Goal: Find specific page/section: Find specific page/section

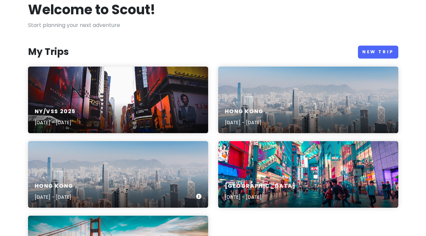
scroll to position [10, 0]
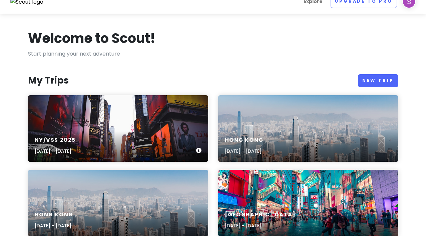
click at [145, 115] on div "NY/VSS [DATE], 2025 - [DATE]" at bounding box center [118, 128] width 180 height 67
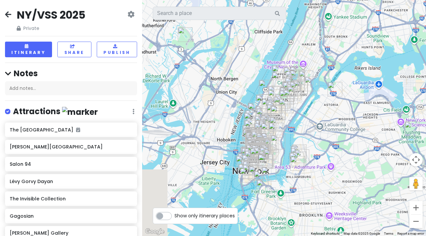
drag, startPoint x: 230, startPoint y: 123, endPoint x: 310, endPoint y: 116, distance: 81.0
click at [311, 116] on div at bounding box center [284, 118] width 284 height 236
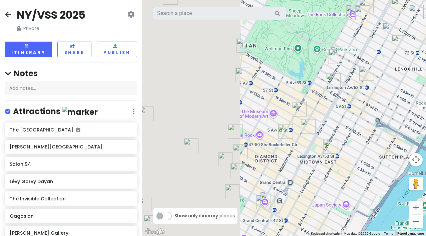
drag, startPoint x: 269, startPoint y: 76, endPoint x: 402, endPoint y: 66, distance: 133.0
click at [402, 67] on div at bounding box center [284, 118] width 284 height 236
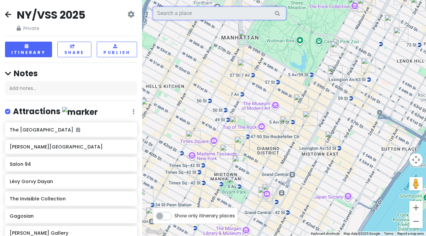
click at [226, 16] on input "text" at bounding box center [219, 13] width 133 height 13
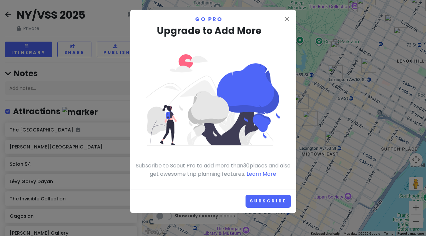
click at [312, 47] on div "close Go Pro Upgrade to Add More Subscribe to Scout Pro to add more than 30 pla…" at bounding box center [213, 118] width 426 height 236
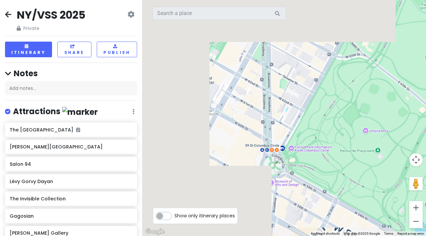
drag, startPoint x: 281, startPoint y: 28, endPoint x: 434, endPoint y: 133, distance: 185.7
click at [425, 133] on html "NY/VSS 2025 Private Change Dates Make a Copy Delete Trip Go Pro ⚡️ Give Feedbac…" at bounding box center [213, 118] width 426 height 236
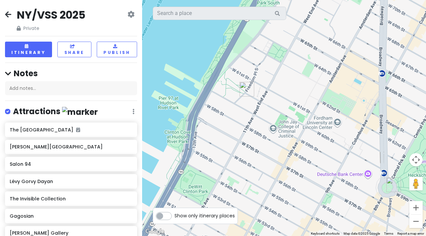
click at [248, 90] on img "Common Address" at bounding box center [246, 89] width 15 height 15
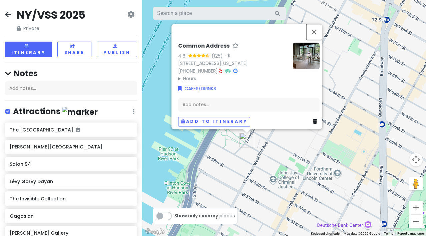
click at [315, 30] on button "Close" at bounding box center [314, 32] width 16 height 16
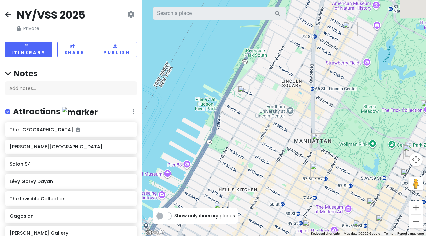
drag, startPoint x: 382, startPoint y: 124, endPoint x: 323, endPoint y: 108, distance: 61.1
click at [323, 108] on div at bounding box center [284, 118] width 284 height 236
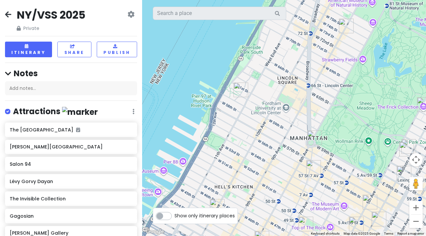
click at [317, 170] on img "SUGARFISH by sushi nozawa" at bounding box center [313, 167] width 15 height 15
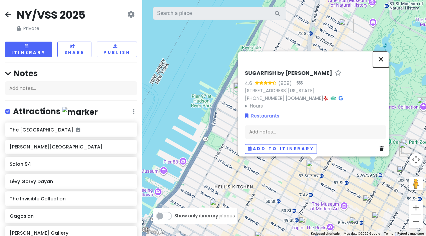
click at [381, 55] on button "Close" at bounding box center [381, 59] width 16 height 16
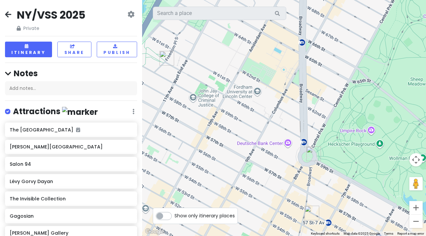
drag, startPoint x: 279, startPoint y: 106, endPoint x: 324, endPoint y: 98, distance: 45.3
click at [324, 99] on div at bounding box center [284, 118] width 284 height 236
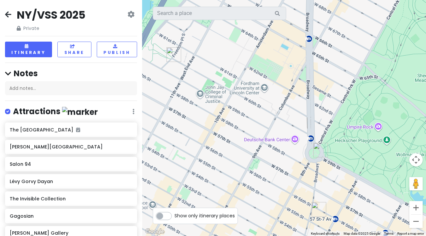
click at [321, 152] on img "Columbus Circle" at bounding box center [320, 150] width 15 height 15
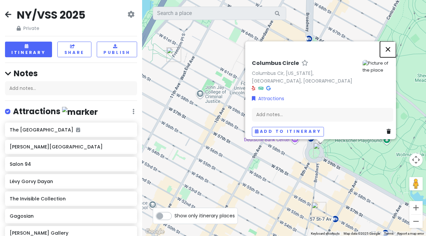
click at [389, 52] on button "Close" at bounding box center [388, 49] width 16 height 16
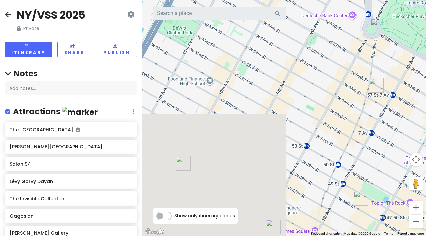
drag, startPoint x: 287, startPoint y: 161, endPoint x: 343, endPoint y: 33, distance: 139.9
click at [344, 33] on div at bounding box center [284, 118] width 284 height 236
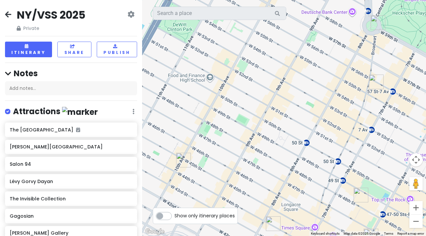
click at [374, 81] on img "SUGARFISH by sushi nozawa" at bounding box center [376, 82] width 15 height 15
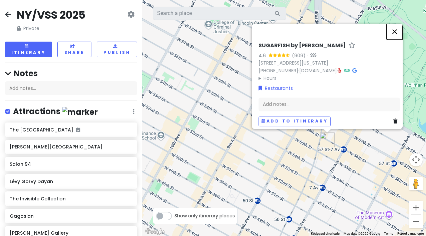
click at [399, 28] on button "Close" at bounding box center [394, 32] width 16 height 16
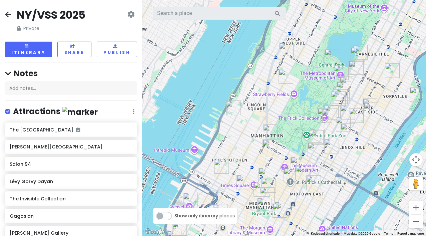
drag, startPoint x: 391, startPoint y: 134, endPoint x: 328, endPoint y: 159, distance: 68.1
click at [328, 159] on div at bounding box center [284, 118] width 284 height 236
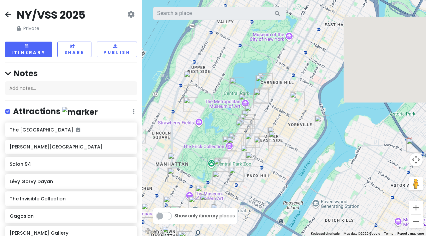
drag, startPoint x: 377, startPoint y: 54, endPoint x: 264, endPoint y: 35, distance: 114.8
click at [264, 35] on div at bounding box center [284, 118] width 284 height 236
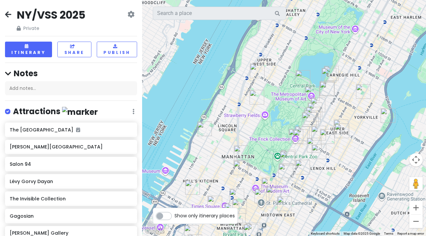
drag, startPoint x: 296, startPoint y: 141, endPoint x: 375, endPoint y: 141, distance: 79.0
click at [375, 141] on div at bounding box center [284, 118] width 284 height 236
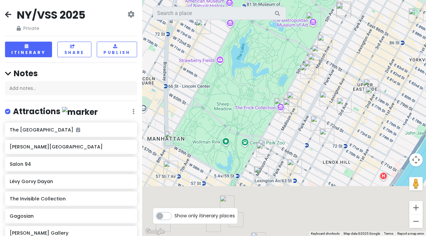
drag, startPoint x: 231, startPoint y: 91, endPoint x: 258, endPoint y: -24, distance: 117.8
click at [258, 0] on html "NY/VSS 2025 Private Change Dates Make a Copy Delete Trip Go Pro ⚡️ Give Feedbac…" at bounding box center [213, 118] width 426 height 236
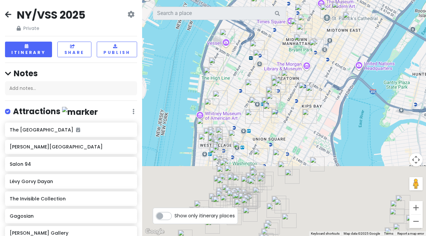
drag, startPoint x: 307, startPoint y: 133, endPoint x: 387, endPoint y: 50, distance: 114.8
click at [386, 50] on div at bounding box center [284, 118] width 284 height 236
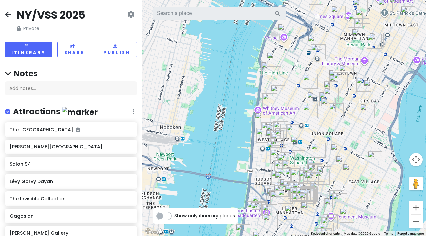
drag, startPoint x: 379, startPoint y: 131, endPoint x: 377, endPoint y: -16, distance: 147.3
click at [377, 0] on html "NY/VSS 2025 Private Change Dates Make a Copy Delete Trip Go Pro ⚡️ Give Feedbac…" at bounding box center [213, 118] width 426 height 236
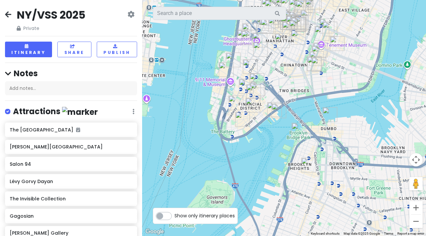
drag, startPoint x: 359, startPoint y: 115, endPoint x: 352, endPoint y: 86, distance: 29.8
click at [353, 88] on div at bounding box center [284, 118] width 284 height 236
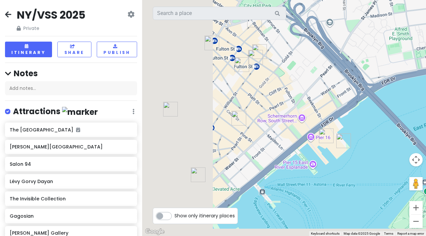
drag, startPoint x: 240, startPoint y: 76, endPoint x: 365, endPoint y: 56, distance: 126.6
click at [365, 57] on div at bounding box center [284, 118] width 284 height 236
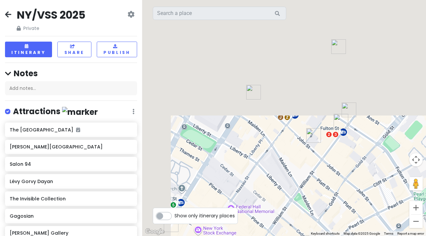
drag, startPoint x: 277, startPoint y: 67, endPoint x: 313, endPoint y: 189, distance: 127.4
click at [313, 189] on div at bounding box center [284, 118] width 284 height 236
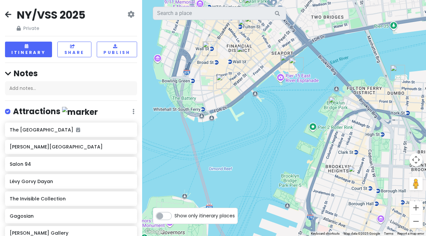
drag, startPoint x: 252, startPoint y: 158, endPoint x: 256, endPoint y: 90, distance: 68.1
click at [256, 90] on div at bounding box center [284, 118] width 284 height 236
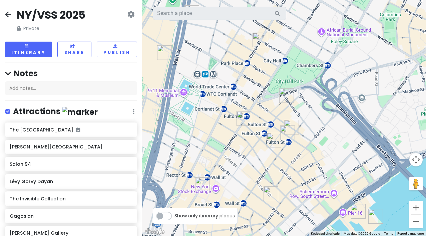
drag, startPoint x: 281, startPoint y: 48, endPoint x: 311, endPoint y: 211, distance: 165.7
click at [311, 211] on div at bounding box center [284, 118] width 284 height 236
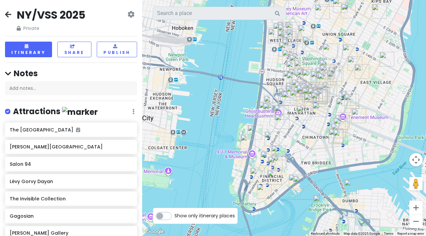
drag, startPoint x: 375, startPoint y: 142, endPoint x: 222, endPoint y: 137, distance: 153.0
click at [223, 137] on div at bounding box center [284, 118] width 284 height 236
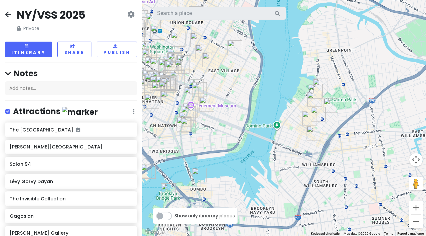
click at [330, 113] on div at bounding box center [284, 118] width 284 height 236
click at [331, 104] on img "Good Day Pilates Williamsburg" at bounding box center [330, 105] width 15 height 15
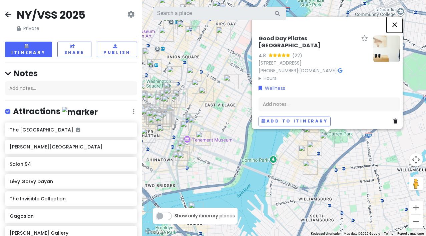
click at [395, 27] on button "Close" at bounding box center [394, 25] width 16 height 16
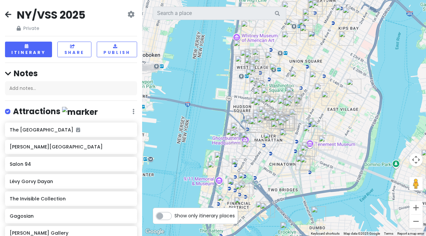
drag, startPoint x: 261, startPoint y: 67, endPoint x: 388, endPoint y: 71, distance: 127.7
click at [387, 71] on div at bounding box center [284, 118] width 284 height 236
